Goal: Task Accomplishment & Management: Complete application form

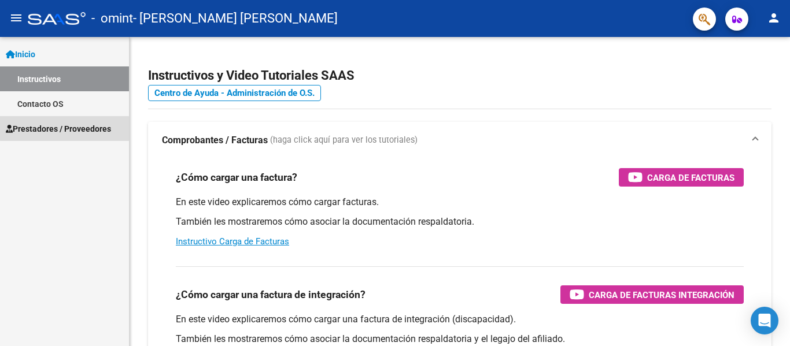
click at [77, 124] on span "Prestadores / Proveedores" at bounding box center [58, 129] width 105 height 13
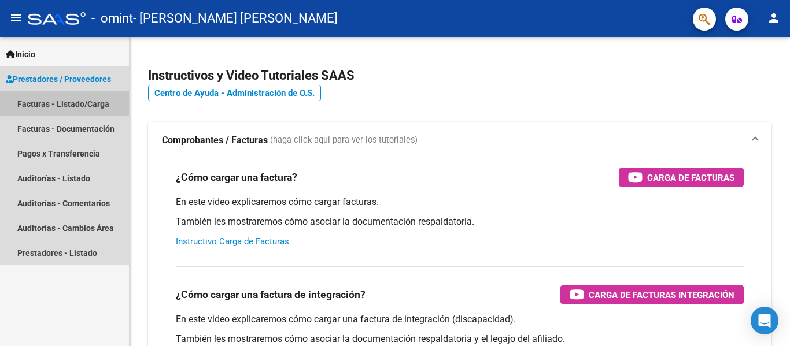
click at [74, 102] on link "Facturas - Listado/Carga" at bounding box center [64, 103] width 129 height 25
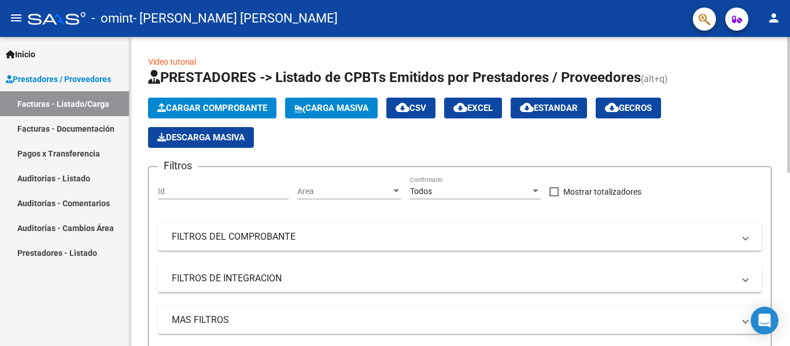
click at [229, 103] on span "Cargar Comprobante" at bounding box center [212, 108] width 110 height 10
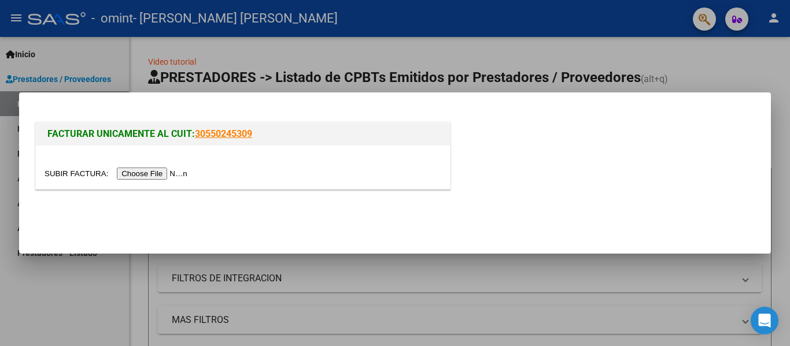
click at [133, 172] on input "file" at bounding box center [118, 174] width 146 height 12
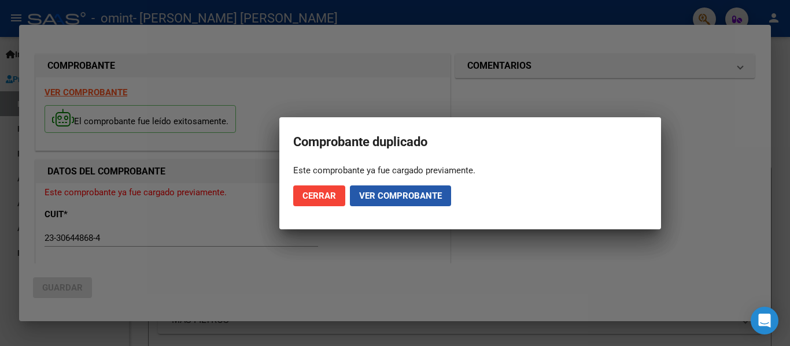
click at [378, 199] on span "Ver comprobante" at bounding box center [400, 196] width 83 height 10
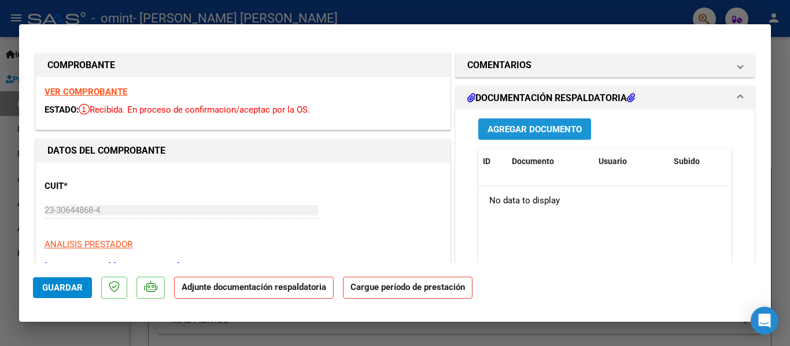
click at [502, 136] on button "Agregar Documento" at bounding box center [534, 129] width 113 height 21
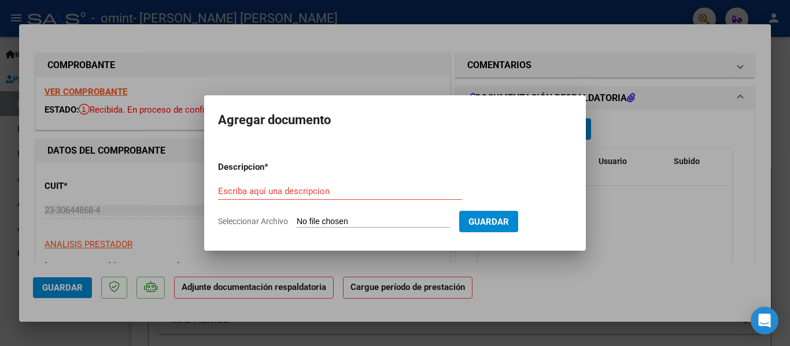
click at [336, 224] on input "Seleccionar Archivo" at bounding box center [373, 222] width 153 height 11
type input "C:\fakepath\planilla Benja 09.pdf"
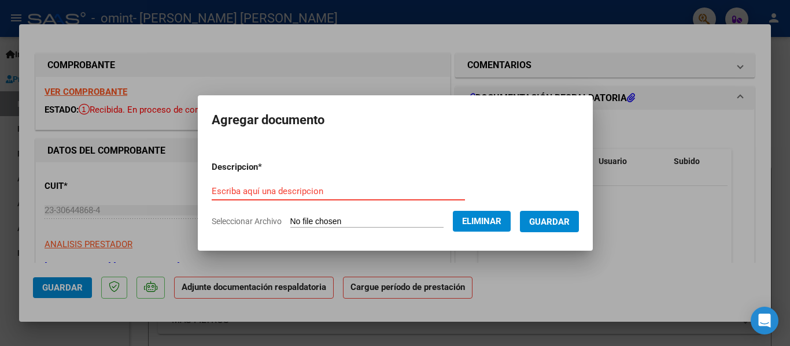
click at [301, 190] on input "Escriba aquí una descripcion" at bounding box center [338, 191] width 253 height 10
type input "planilla de asistencia"
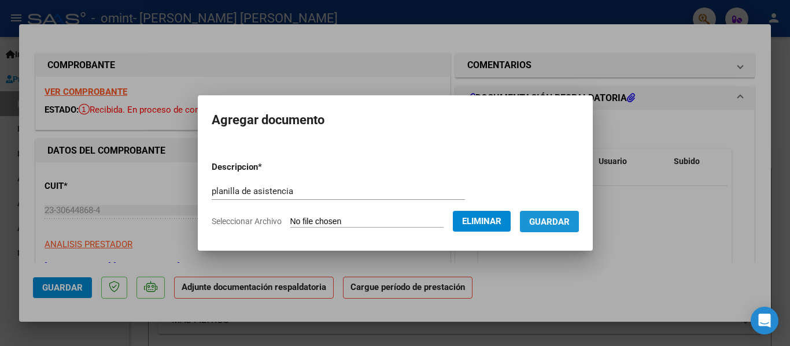
click at [556, 220] on span "Guardar" at bounding box center [549, 222] width 40 height 10
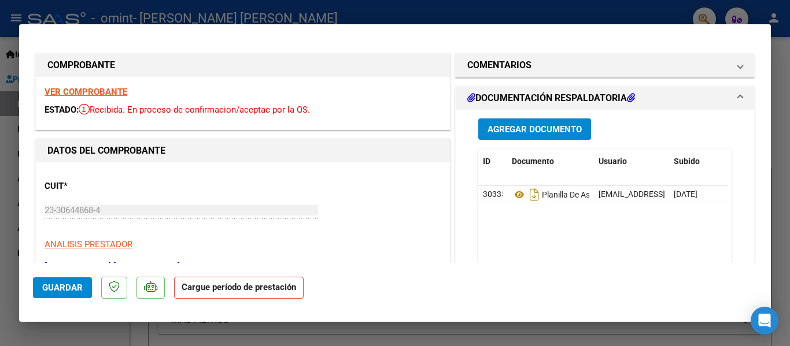
click at [217, 289] on strong "Cargue período de prestación" at bounding box center [238, 288] width 129 height 23
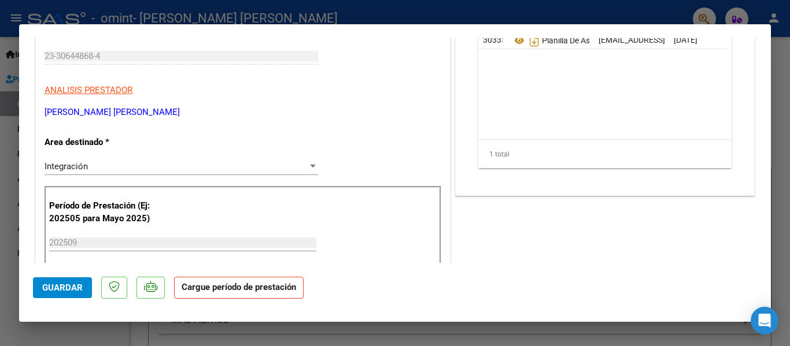
scroll to position [247, 0]
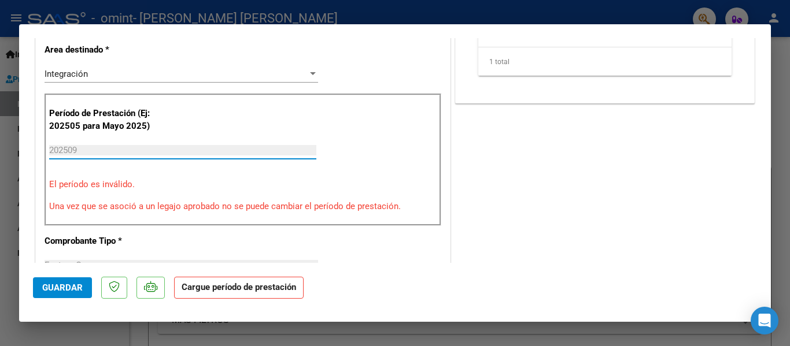
click at [124, 153] on input "202509" at bounding box center [182, 150] width 267 height 10
click at [104, 189] on p "El período es inválido." at bounding box center [242, 184] width 387 height 13
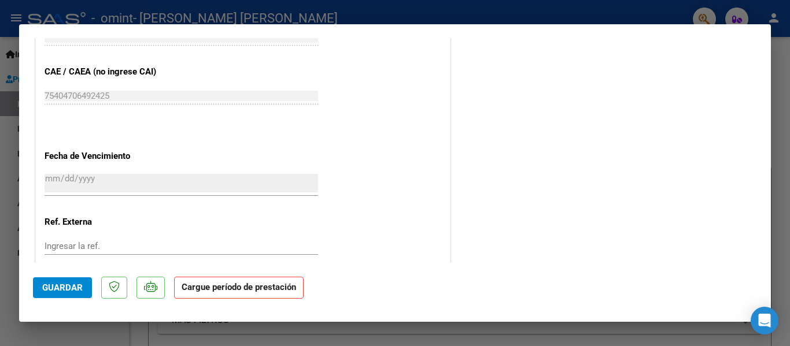
scroll to position [789, 0]
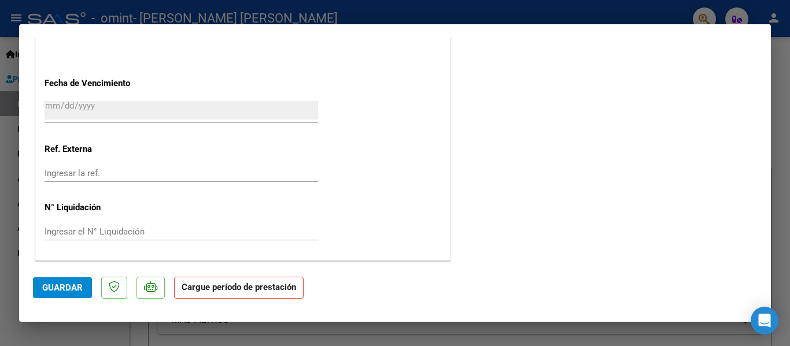
click at [234, 290] on strong "Cargue período de prestación" at bounding box center [238, 288] width 129 height 23
click at [221, 289] on strong "Cargue período de prestación" at bounding box center [238, 288] width 129 height 23
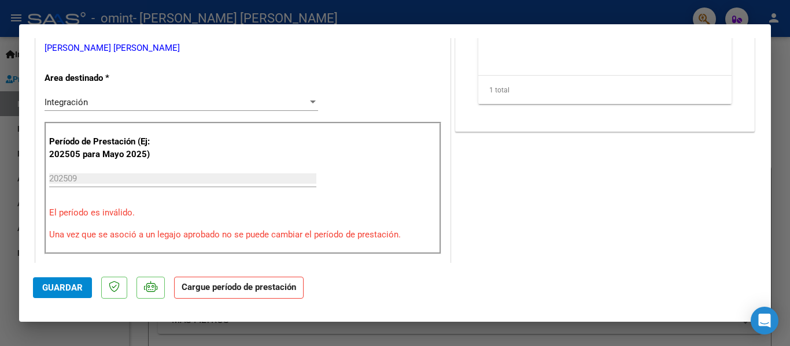
scroll to position [188, 0]
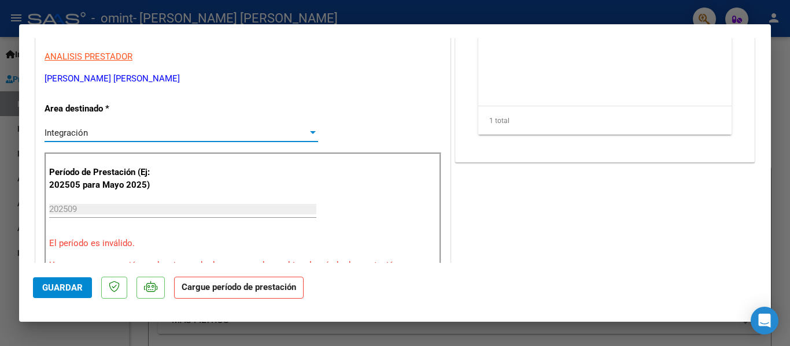
click at [308, 136] on div at bounding box center [313, 132] width 10 height 9
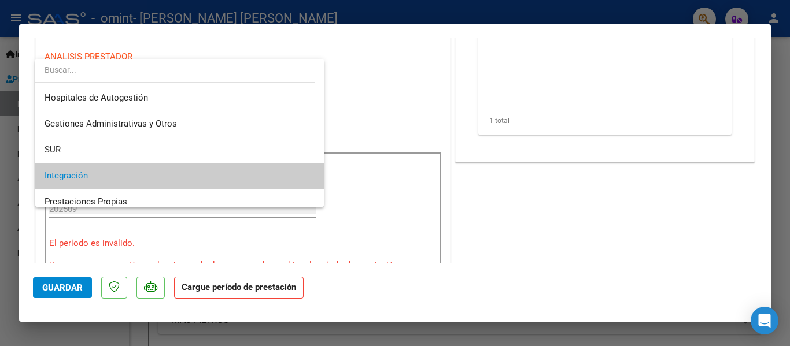
scroll to position [43, 0]
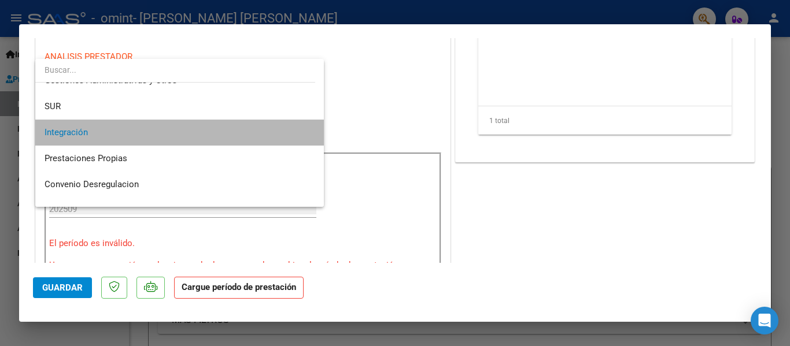
click at [277, 135] on span "Integración" at bounding box center [180, 133] width 270 height 26
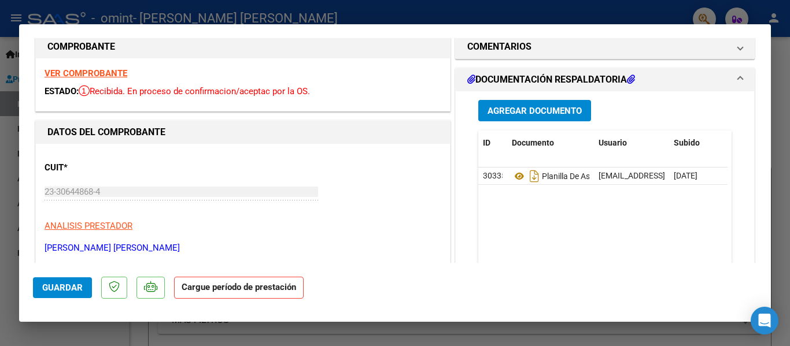
scroll to position [0, 0]
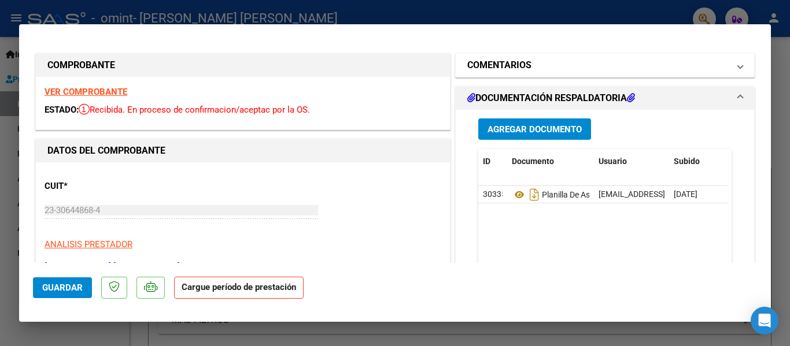
click at [728, 64] on span "COMENTARIOS" at bounding box center [602, 65] width 271 height 14
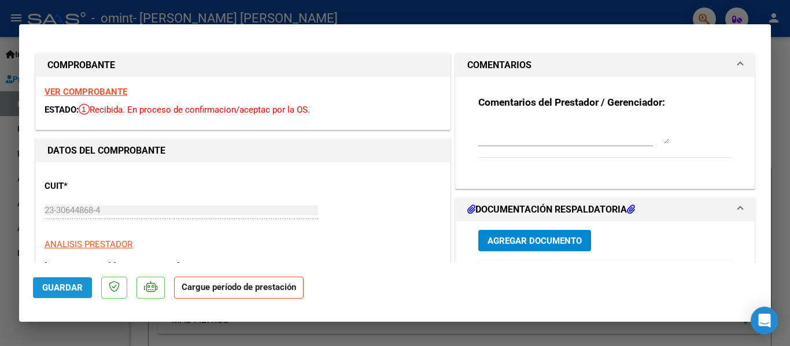
click at [72, 281] on button "Guardar" at bounding box center [62, 287] width 59 height 21
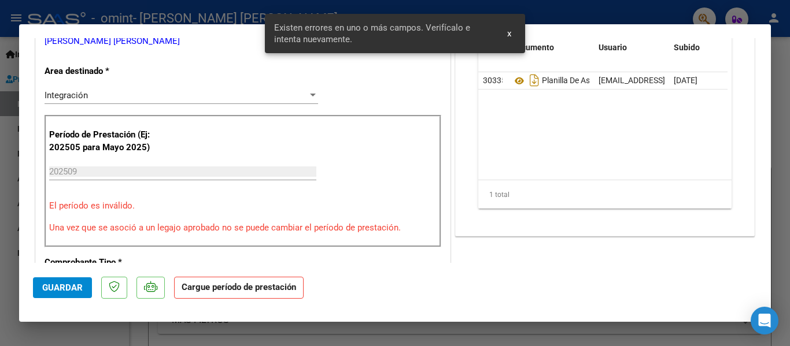
scroll to position [235, 0]
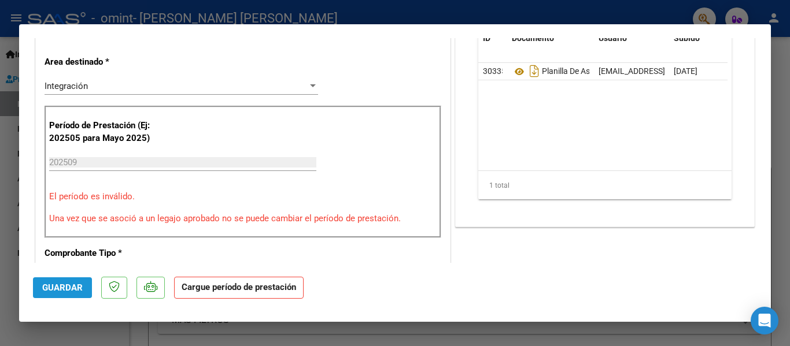
click at [72, 281] on button "Guardar" at bounding box center [62, 287] width 59 height 21
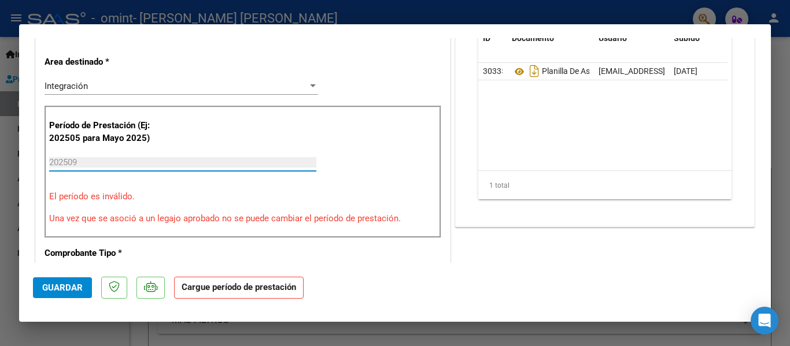
click at [108, 162] on input "202509" at bounding box center [182, 162] width 267 height 10
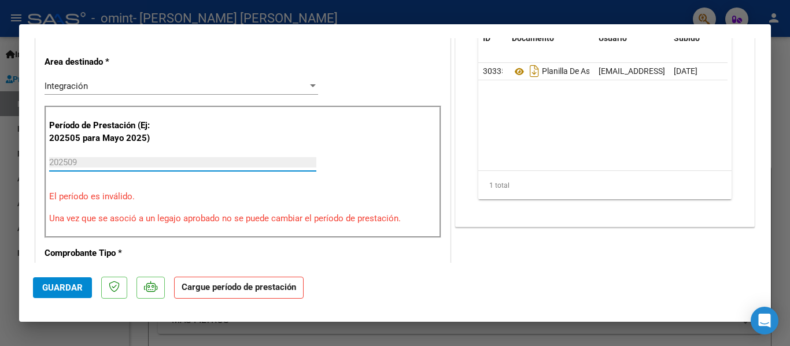
click at [94, 161] on input "202509" at bounding box center [182, 162] width 267 height 10
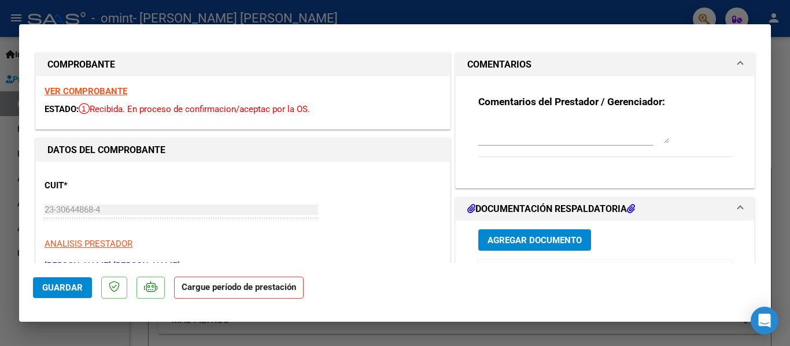
scroll to position [0, 0]
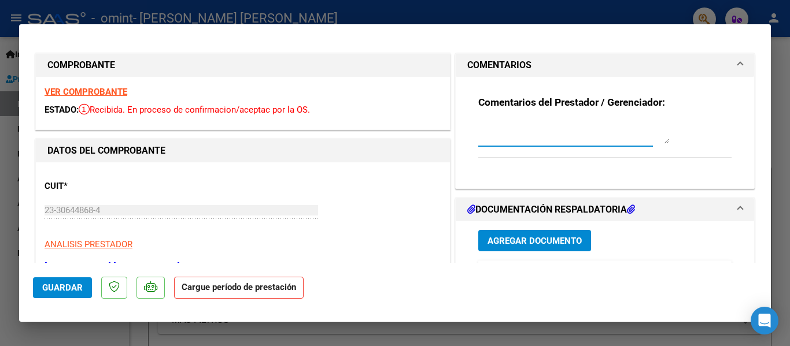
click at [571, 140] on textarea at bounding box center [573, 132] width 191 height 23
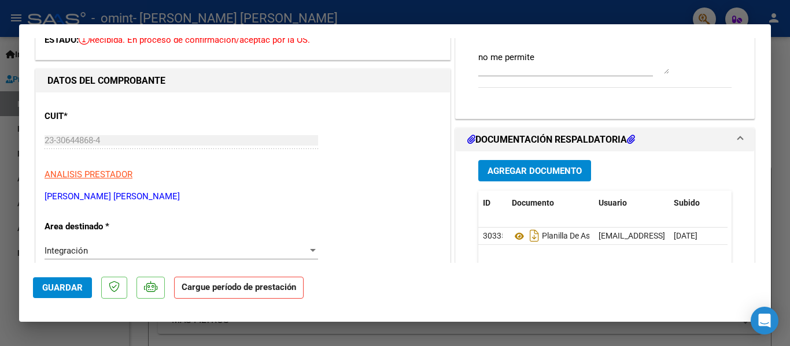
scroll to position [46, 0]
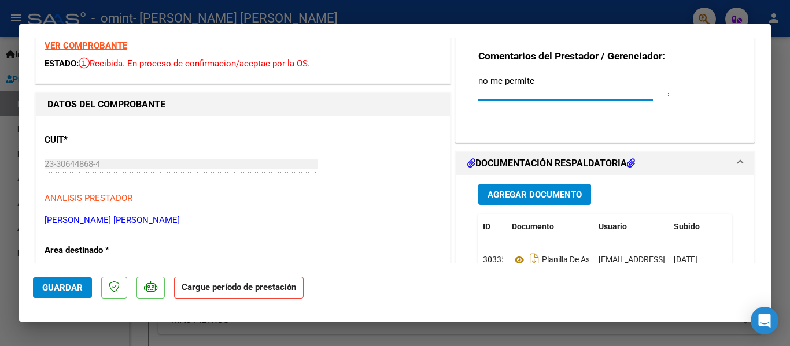
click at [593, 88] on textarea "no me permite" at bounding box center [573, 86] width 191 height 23
click at [593, 88] on textarea "no me permite modificar el periodo de" at bounding box center [573, 86] width 191 height 23
type textarea "no me permite modificar el periodo de prestacion, dado a que me dice que debo m…"
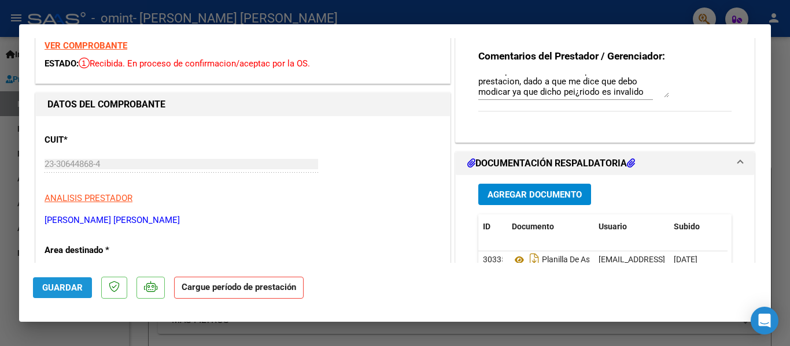
click at [64, 286] on span "Guardar" at bounding box center [62, 288] width 40 height 10
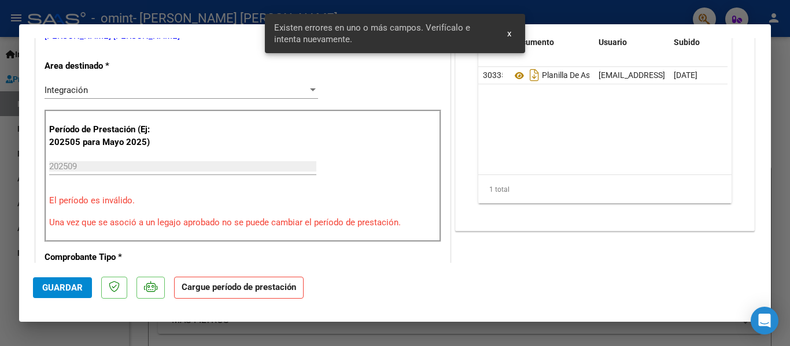
scroll to position [235, 0]
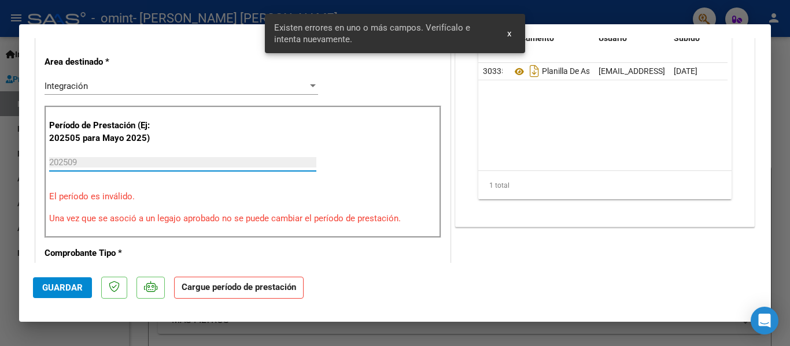
click at [100, 161] on input "202509" at bounding box center [182, 162] width 267 height 10
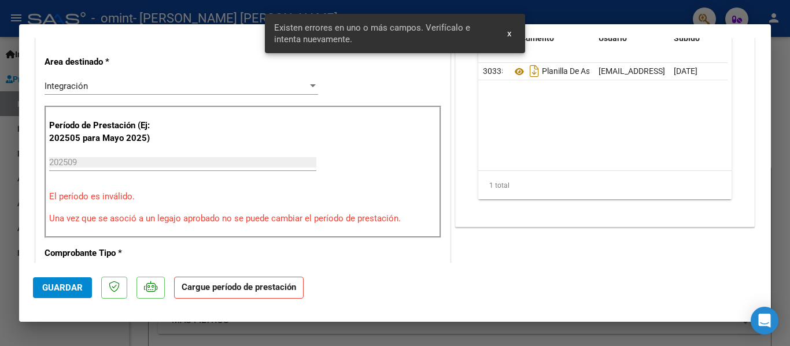
click at [240, 286] on strong "Cargue período de prestación" at bounding box center [238, 288] width 129 height 23
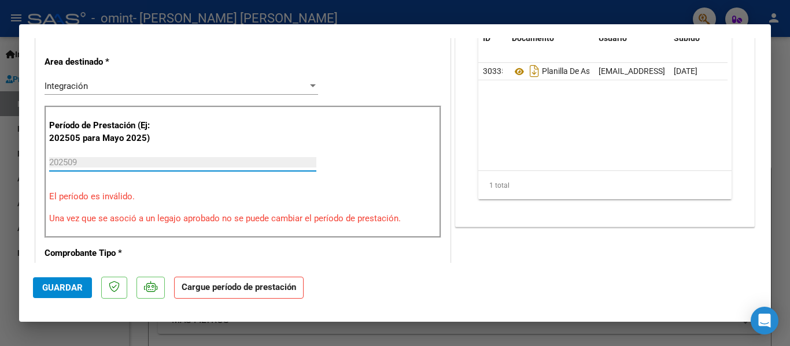
click at [81, 160] on input "202509" at bounding box center [182, 162] width 267 height 10
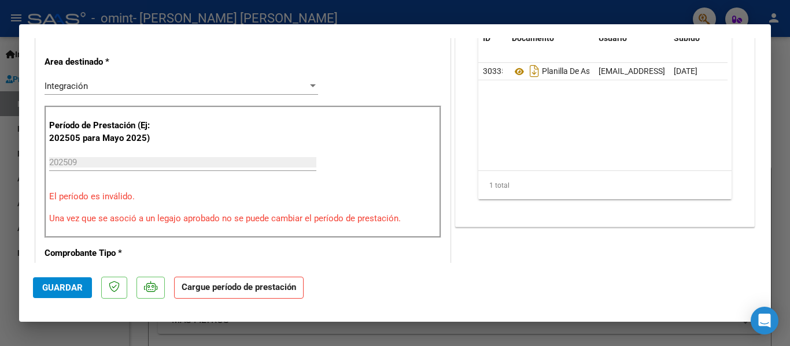
click at [80, 196] on p "El período es inválido." at bounding box center [242, 196] width 387 height 13
click at [105, 195] on p "El período es inválido." at bounding box center [242, 196] width 387 height 13
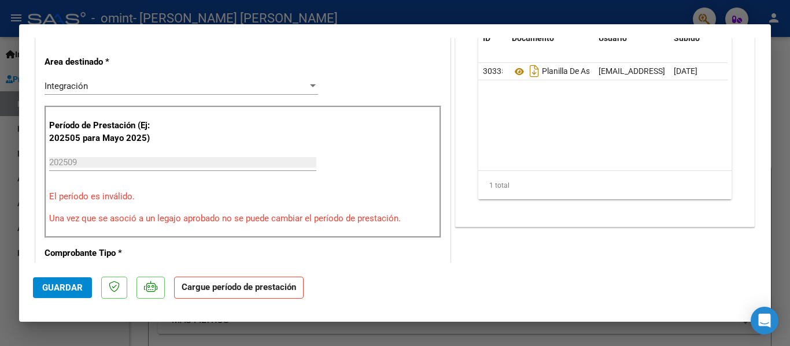
click at [105, 195] on p "El período es inválido." at bounding box center [242, 196] width 387 height 13
click at [115, 219] on p "Una vez que se asoció a un legajo aprobado no se puede cambiar el período de pr…" at bounding box center [242, 218] width 387 height 13
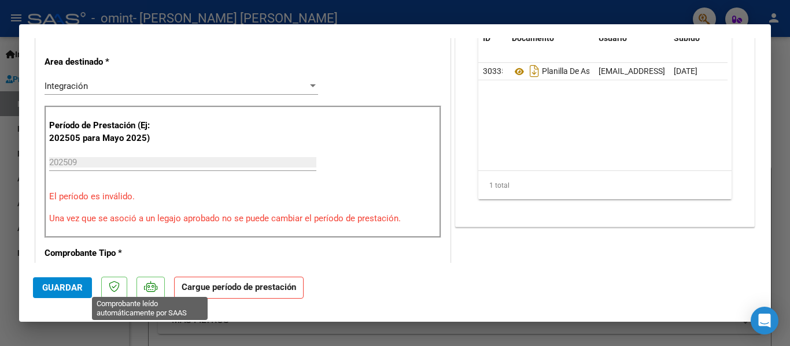
click at [153, 290] on icon at bounding box center [150, 287] width 13 height 12
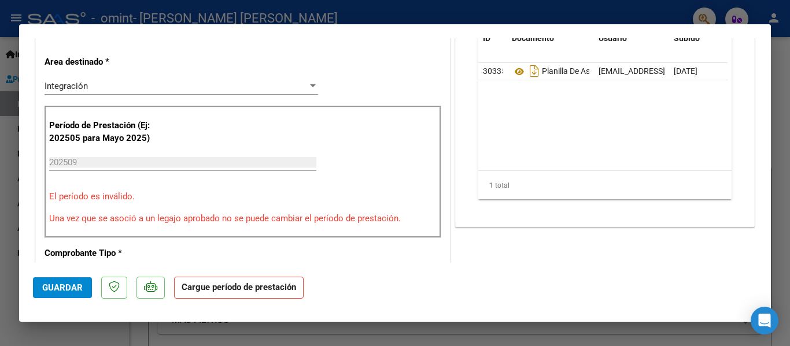
click at [243, 285] on strong "Cargue período de prestación" at bounding box center [238, 288] width 129 height 23
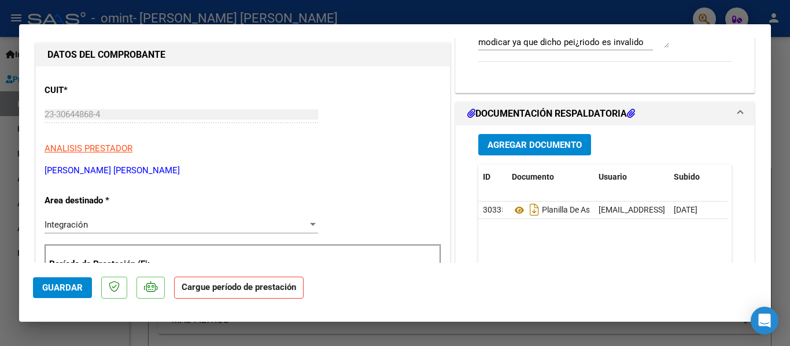
scroll to position [0, 0]
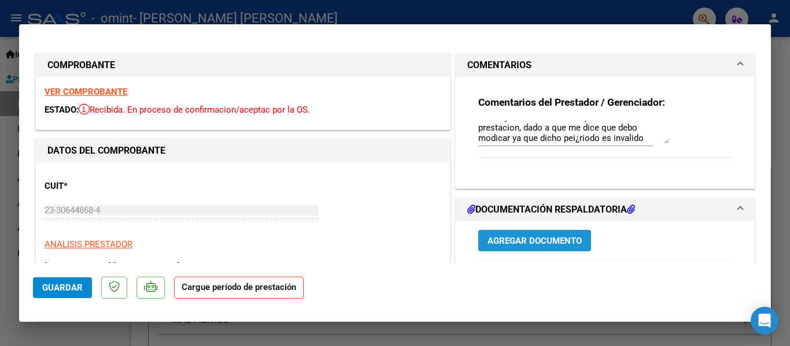
click at [538, 240] on span "Agregar Documento" at bounding box center [534, 241] width 94 height 10
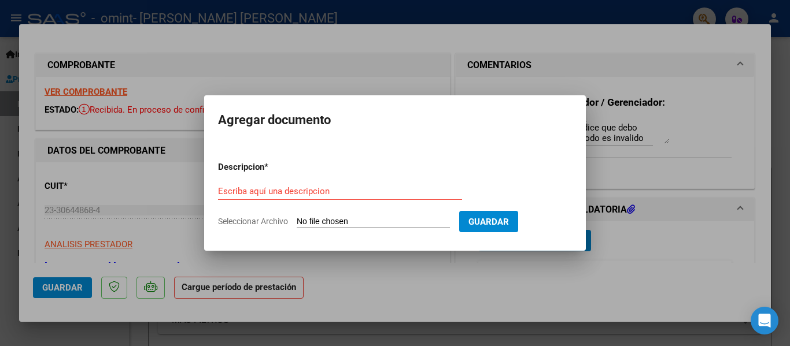
click at [626, 239] on div at bounding box center [395, 173] width 790 height 346
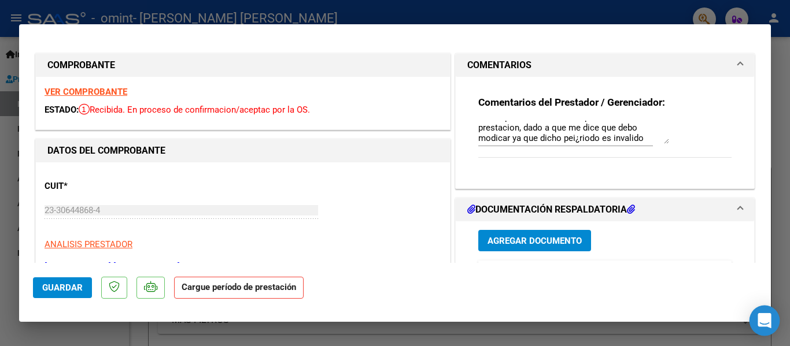
click at [767, 316] on icon "Open Intercom Messenger" at bounding box center [763, 320] width 13 height 15
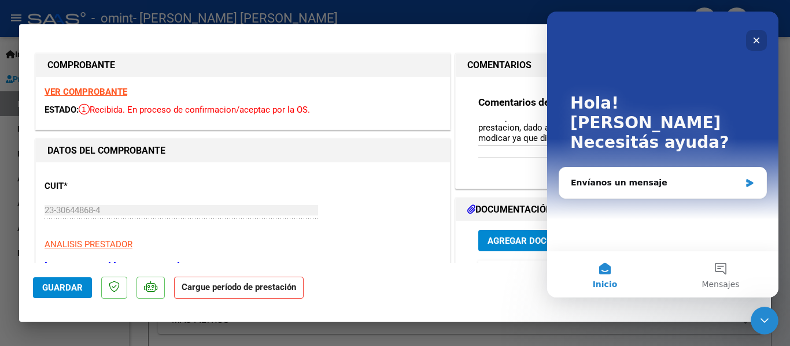
click at [756, 38] on icon "Cerrar" at bounding box center [756, 40] width 9 height 9
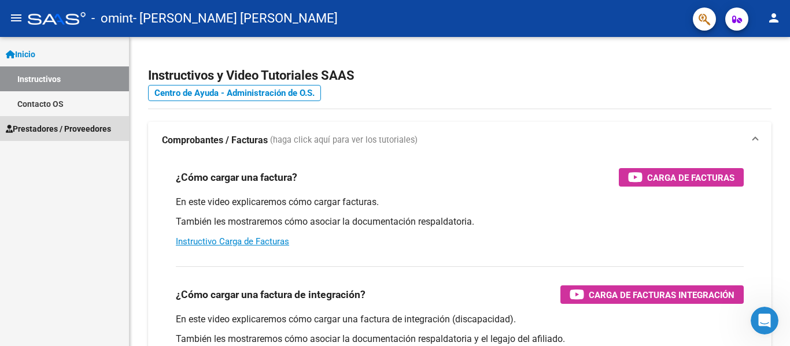
click at [84, 120] on link "Prestadores / Proveedores" at bounding box center [64, 128] width 129 height 25
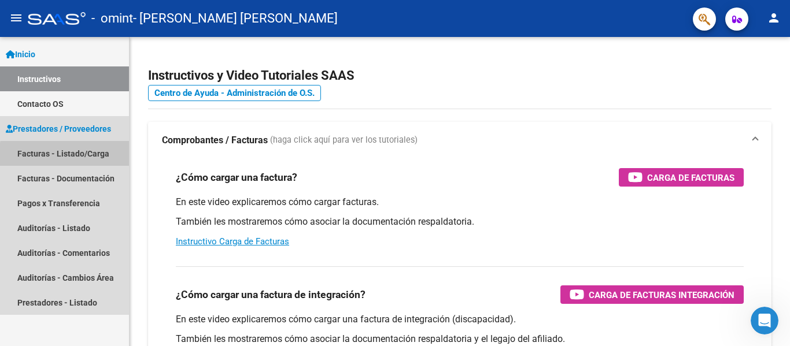
click at [72, 156] on link "Facturas - Listado/Carga" at bounding box center [64, 153] width 129 height 25
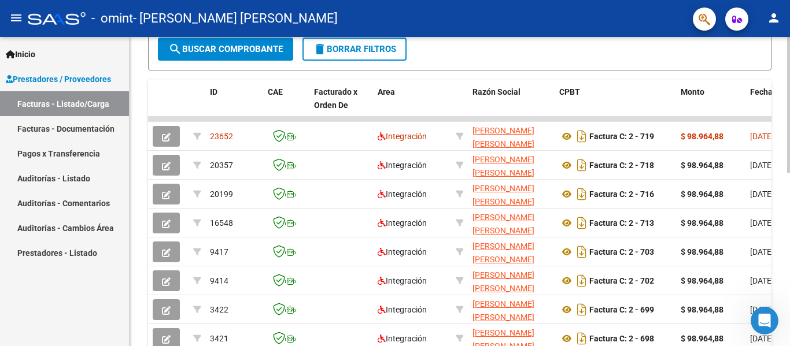
click at [789, 309] on div at bounding box center [788, 191] width 3 height 309
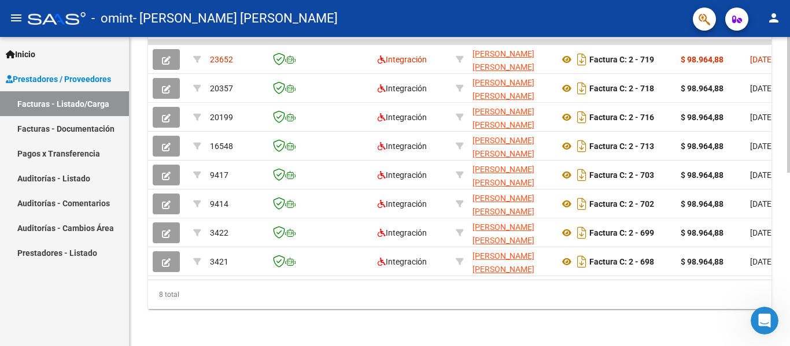
click at [789, 309] on div at bounding box center [788, 191] width 3 height 309
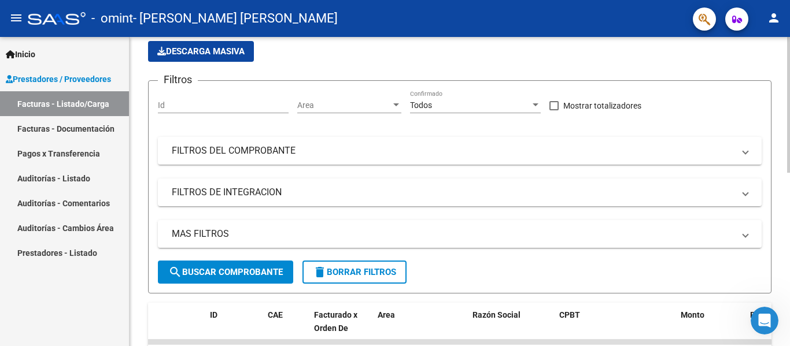
click at [789, 47] on div at bounding box center [788, 191] width 3 height 309
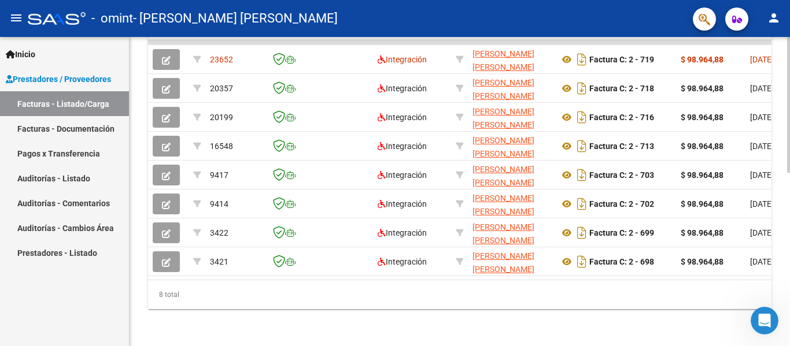
click at [789, 261] on div at bounding box center [788, 191] width 3 height 309
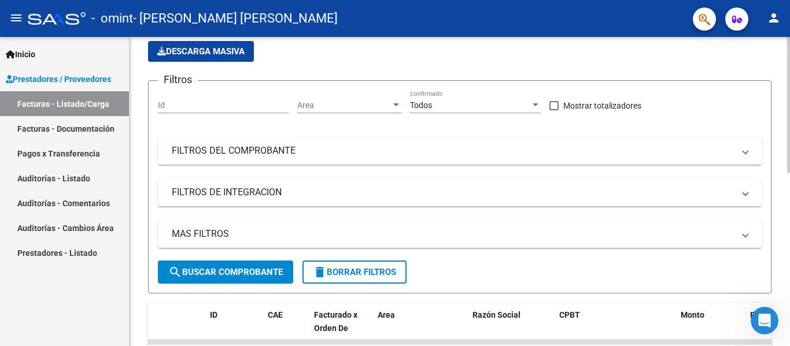
click at [789, 195] on div at bounding box center [788, 191] width 3 height 309
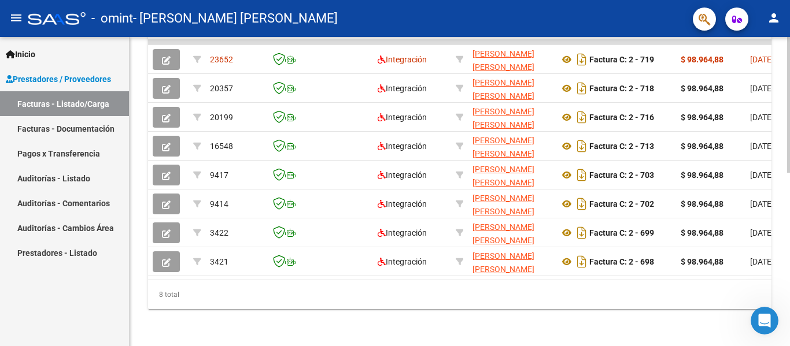
click at [788, 221] on div at bounding box center [788, 191] width 3 height 309
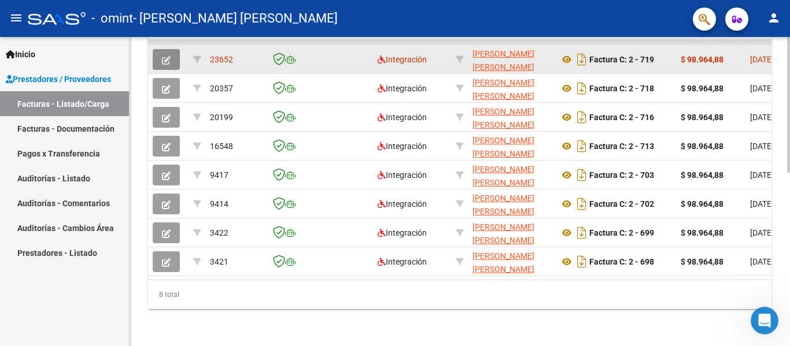
click at [163, 56] on icon "button" at bounding box center [166, 60] width 9 height 9
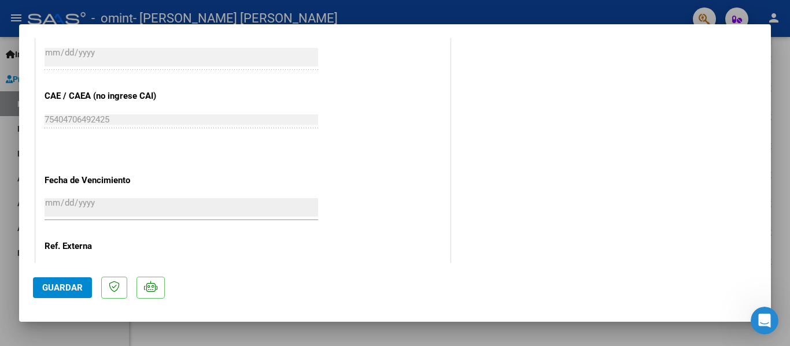
scroll to position [767, 0]
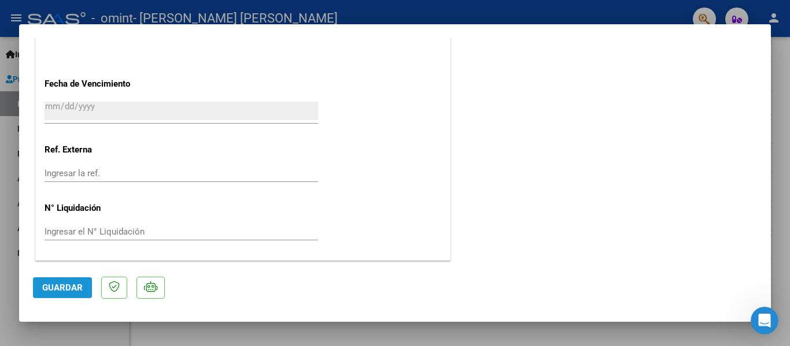
click at [61, 286] on span "Guardar" at bounding box center [62, 288] width 40 height 10
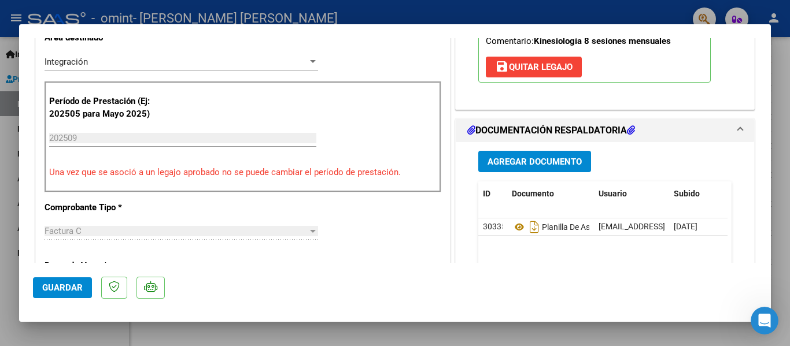
scroll to position [258, 0]
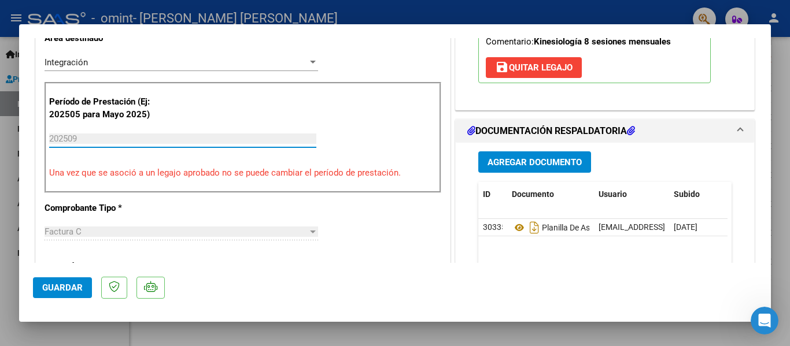
click at [104, 136] on input "202509" at bounding box center [182, 139] width 267 height 10
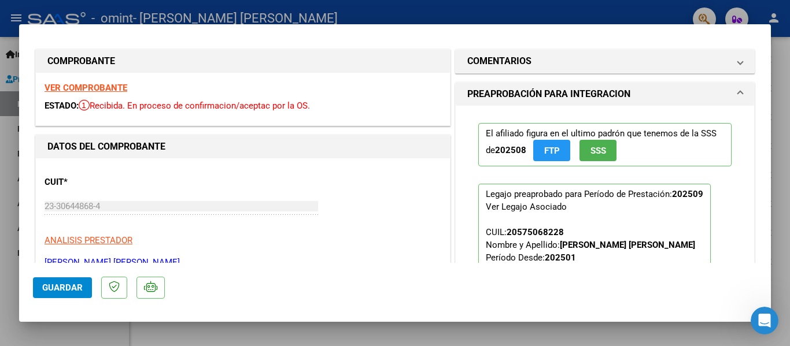
scroll to position [0, 0]
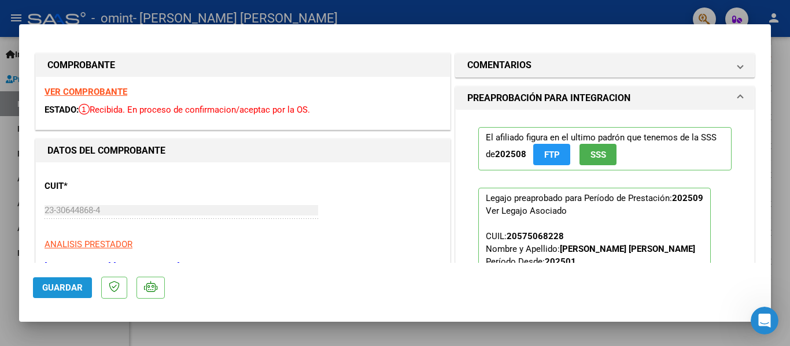
click at [68, 282] on button "Guardar" at bounding box center [62, 287] width 59 height 21
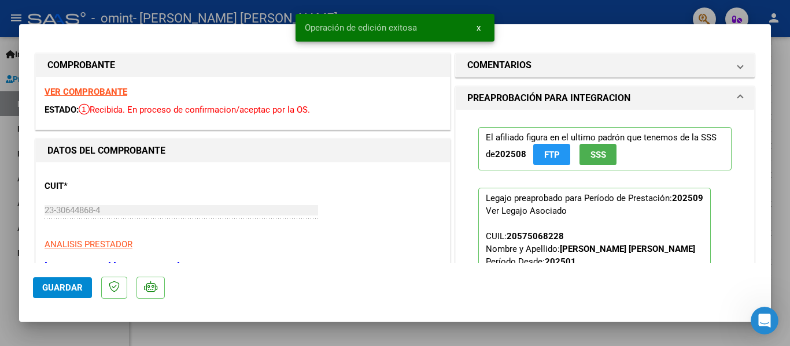
click at [775, 65] on div at bounding box center [395, 173] width 790 height 346
type input "$ 0,00"
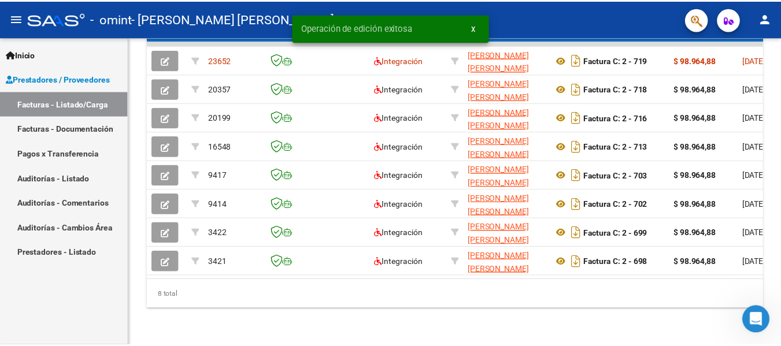
scroll to position [395, 0]
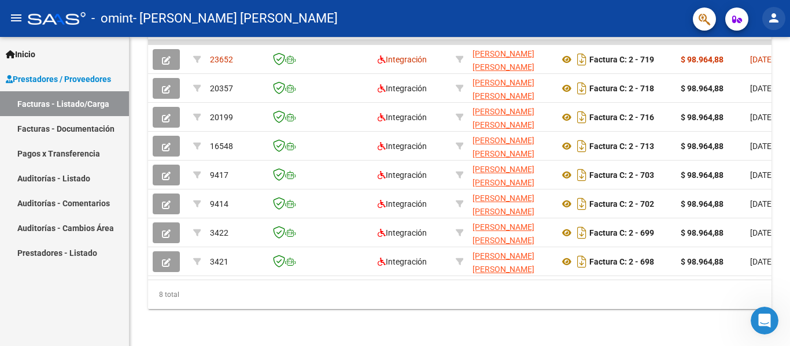
click at [770, 18] on mat-icon "person" at bounding box center [774, 18] width 14 height 14
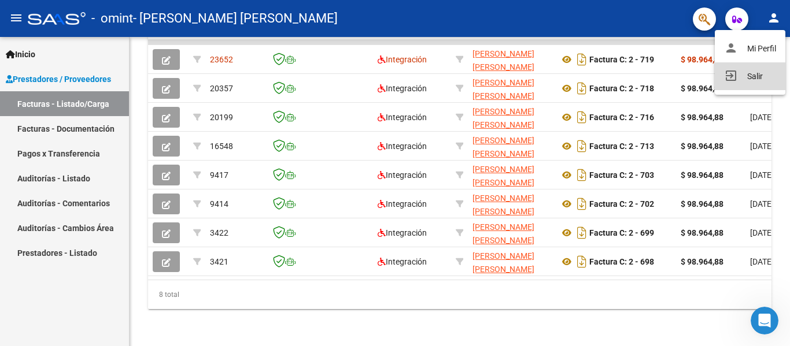
click at [746, 84] on button "exit_to_app Salir" at bounding box center [750, 76] width 71 height 28
